Goal: Obtain resource: Obtain resource

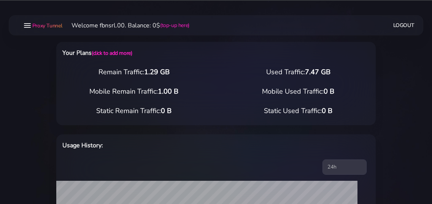
select select "static"
select select "DE"
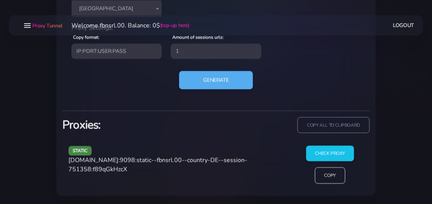
scroll to position [380, 0]
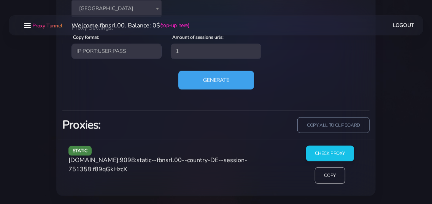
click at [206, 83] on button "Generate" at bounding box center [216, 80] width 76 height 19
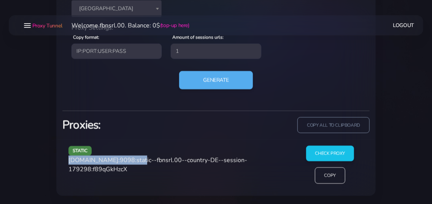
drag, startPoint x: 69, startPoint y: 163, endPoint x: 134, endPoint y: 160, distance: 65.1
click at [134, 160] on span "[DOMAIN_NAME]:9098:static--fbnsrl.00--country-DE--session-179298:f89qGkHzcX" at bounding box center [157, 164] width 179 height 17
copy span "[DOMAIN_NAME]:9098"
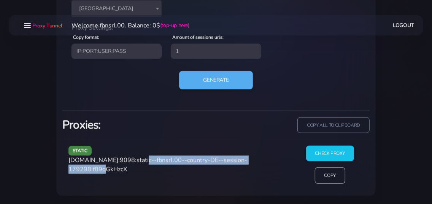
drag, startPoint x: 138, startPoint y: 159, endPoint x: 111, endPoint y: 170, distance: 28.8
click at [112, 170] on span "[DOMAIN_NAME]:9098:static--fbnsrl.00--country-DE--session-179298:f89qGkHzcX" at bounding box center [157, 164] width 179 height 17
copy span "static--fbnsrl.00--country-DE--session-179298"
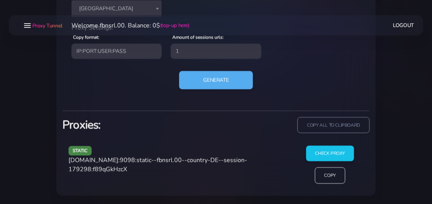
click at [132, 170] on span "[DOMAIN_NAME]:9098:static--fbnsrl.00--country-DE--session-179298:f89qGkHzcX" at bounding box center [157, 164] width 179 height 17
copy span "f89qGkHzcX"
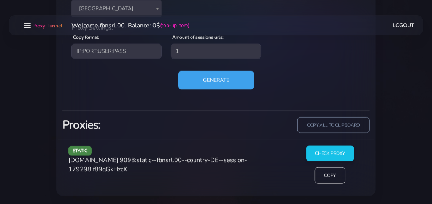
click at [209, 79] on button "Generate" at bounding box center [216, 80] width 76 height 19
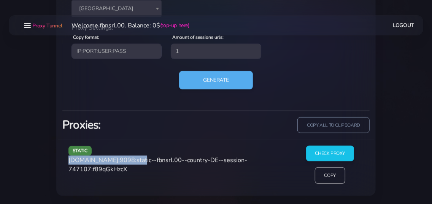
drag, startPoint x: 69, startPoint y: 161, endPoint x: 134, endPoint y: 160, distance: 65.0
click at [134, 160] on span "[DOMAIN_NAME]:9098:static--fbnsrl.00--country-DE--session-747107:f89qGkHzcX" at bounding box center [157, 164] width 179 height 17
copy span "[DOMAIN_NAME]:9098"
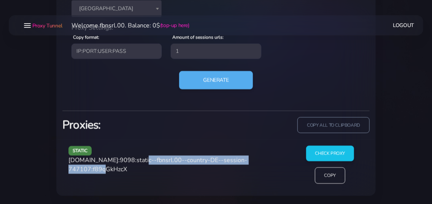
drag, startPoint x: 137, startPoint y: 159, endPoint x: 113, endPoint y: 172, distance: 27.4
click at [113, 172] on span "[DOMAIN_NAME]:9098:static--fbnsrl.00--country-DE--session-747107:f89qGkHzcX" at bounding box center [157, 164] width 179 height 17
copy span "static--fbnsrl.00--country-DE--session-747107"
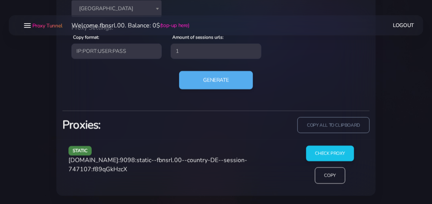
click at [120, 171] on span "[DOMAIN_NAME]:9098:static--fbnsrl.00--country-DE--session-747107:f89qGkHzcX" at bounding box center [157, 164] width 179 height 17
copy span "f89qGkHzcX"
